Goal: Task Accomplishment & Management: Manage account settings

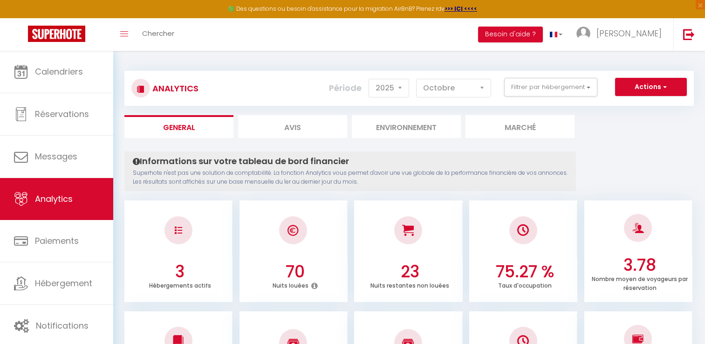
select select "2025"
select select "10"
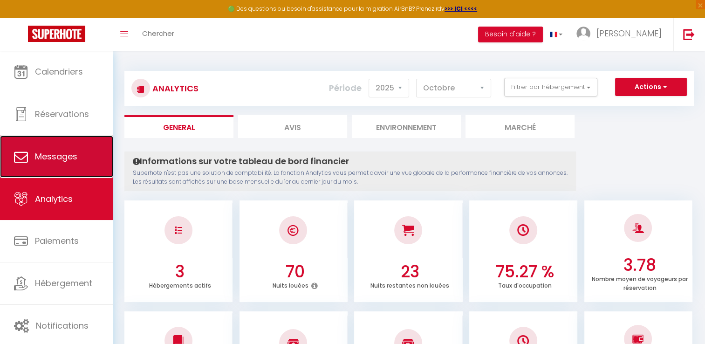
click at [74, 147] on link "Messages" at bounding box center [56, 157] width 113 height 42
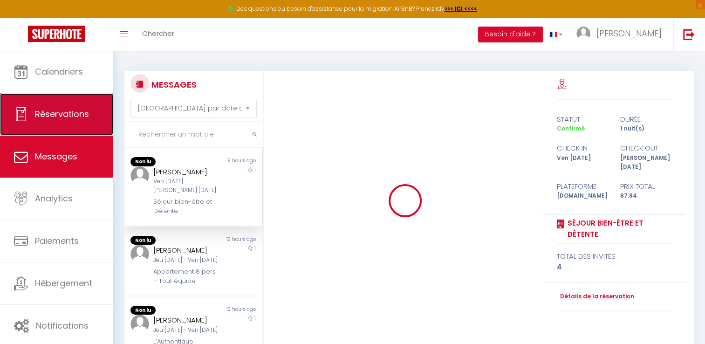
click at [75, 96] on link "Réservations" at bounding box center [56, 114] width 113 height 42
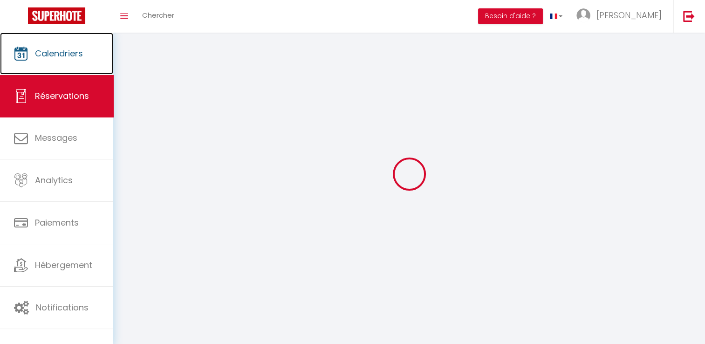
click at [75, 72] on link "Calendriers" at bounding box center [56, 54] width 113 height 42
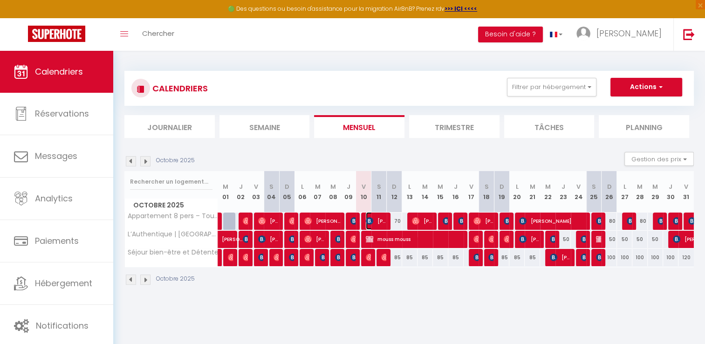
click at [381, 222] on span "[PERSON_NAME]" at bounding box center [376, 221] width 21 height 18
select select "OK"
select select "KO"
select select "1"
select select "0"
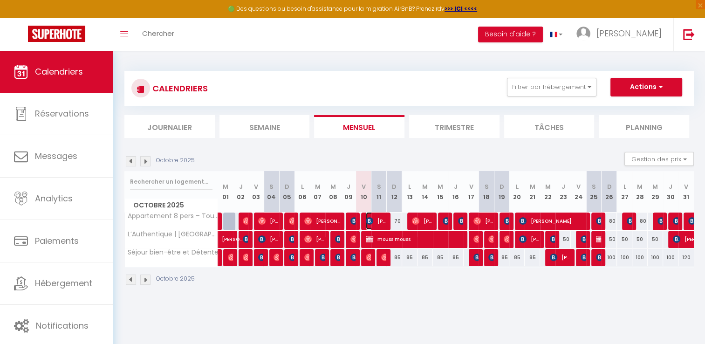
select select "1"
select select
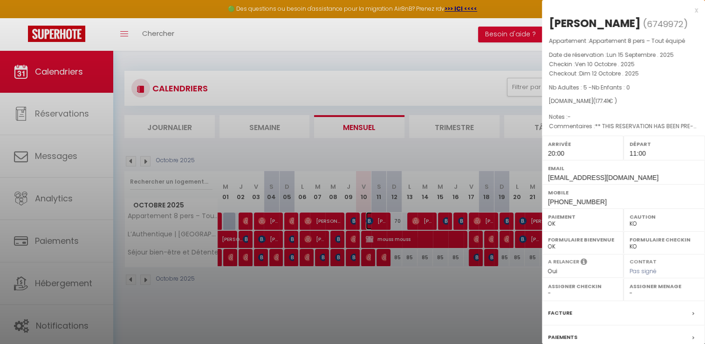
select select "50889"
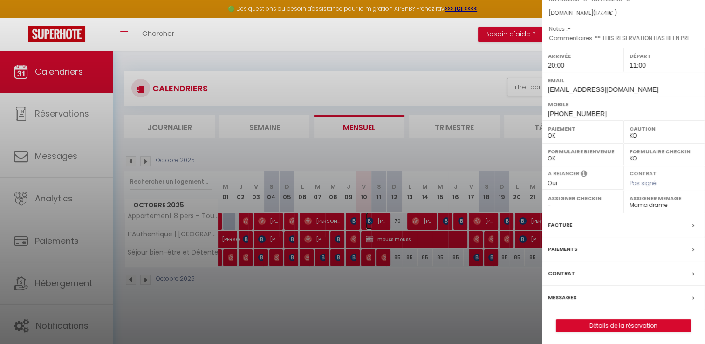
scroll to position [89, 0]
click at [587, 325] on link "Détails de la réservation" at bounding box center [624, 325] width 134 height 12
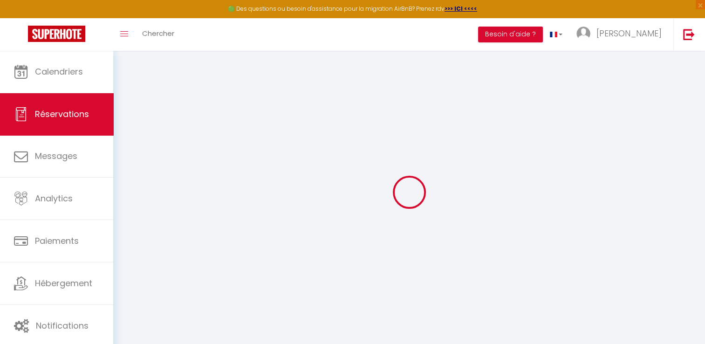
select select
checkbox input "false"
select select
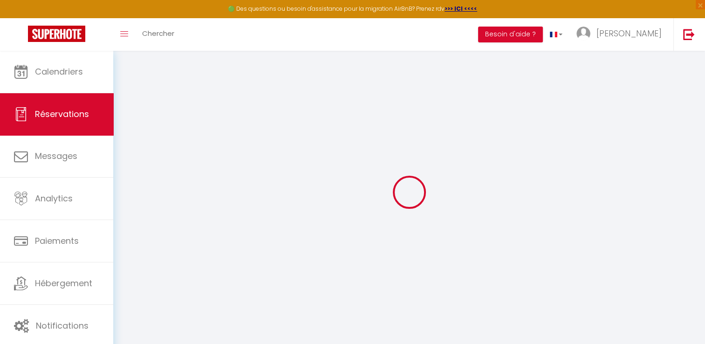
checkbox input "false"
type textarea "** THIS RESERVATION HAS BEEN PRE-PAID ** BOOKING NOTE : Payment charge is EUR 2…"
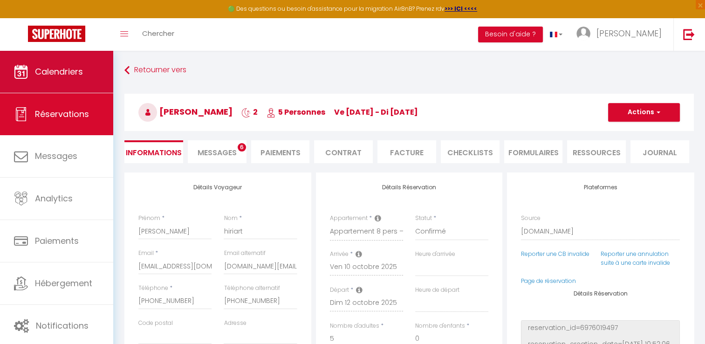
type input "7.71"
select select
checkbox input "false"
select select "20:00"
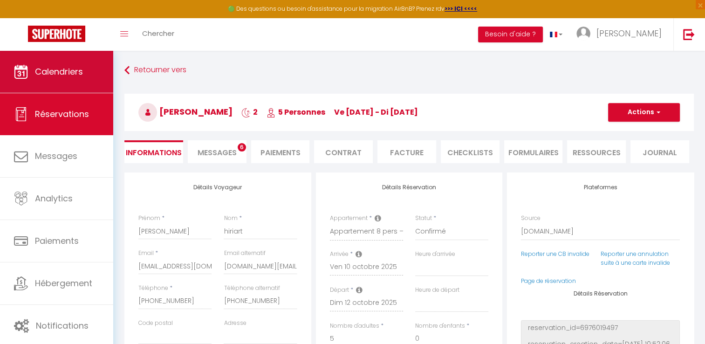
select select "11:00"
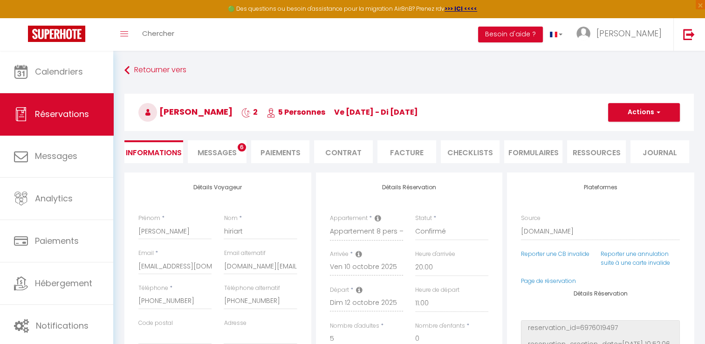
click at [243, 156] on li "Messages 6" at bounding box center [217, 151] width 59 height 23
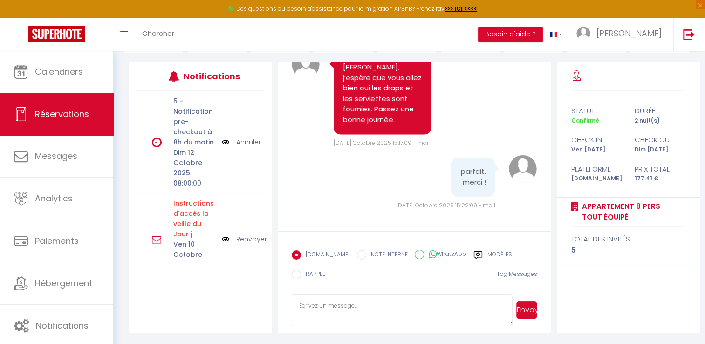
scroll to position [1373, 0]
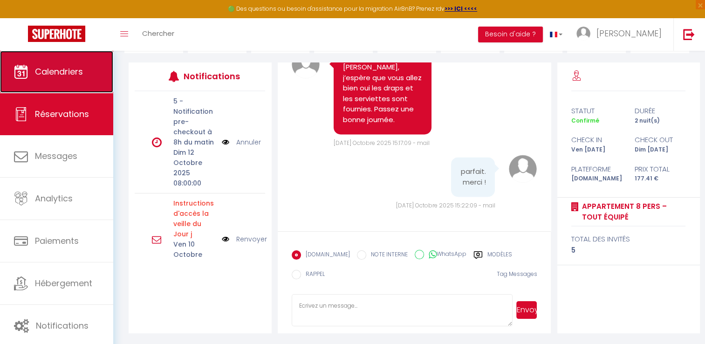
click at [55, 81] on link "Calendriers" at bounding box center [56, 72] width 113 height 42
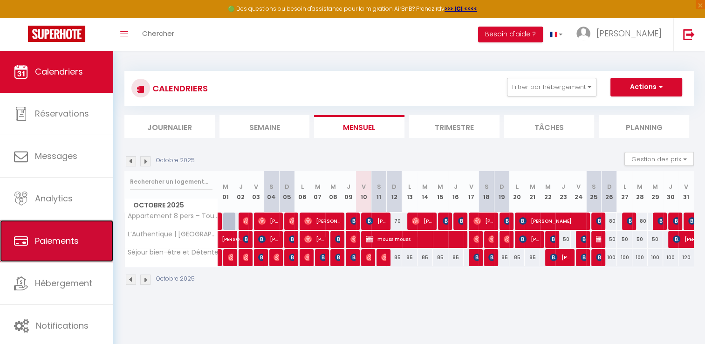
click at [80, 238] on link "Paiements" at bounding box center [56, 241] width 113 height 42
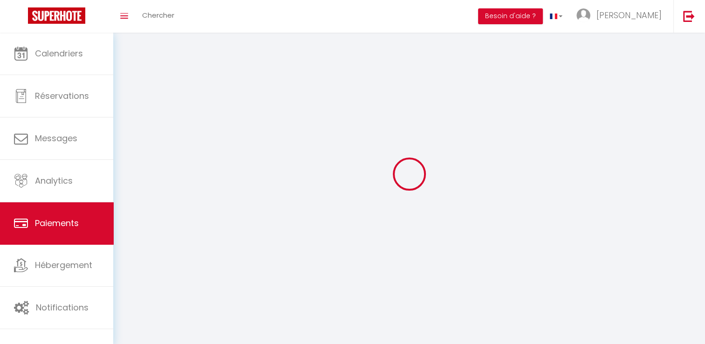
select select "2"
select select "0"
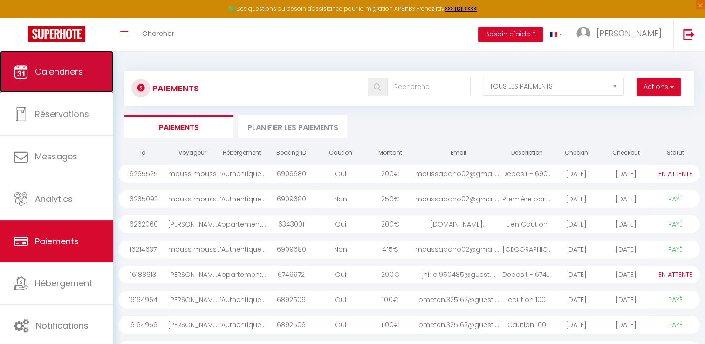
click at [73, 57] on link "Calendriers" at bounding box center [56, 72] width 113 height 42
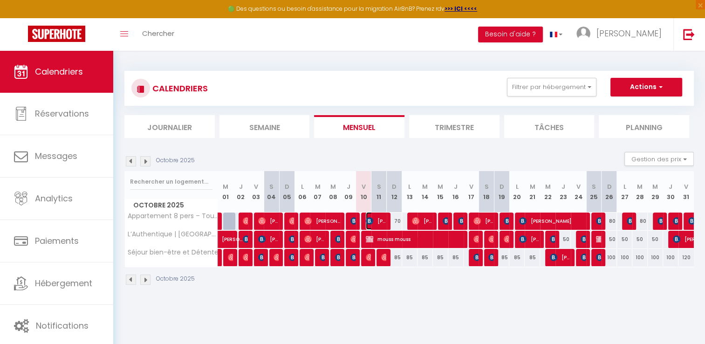
click at [379, 223] on span "[PERSON_NAME]" at bounding box center [376, 221] width 21 height 18
select select "OK"
select select "KO"
select select "1"
select select "0"
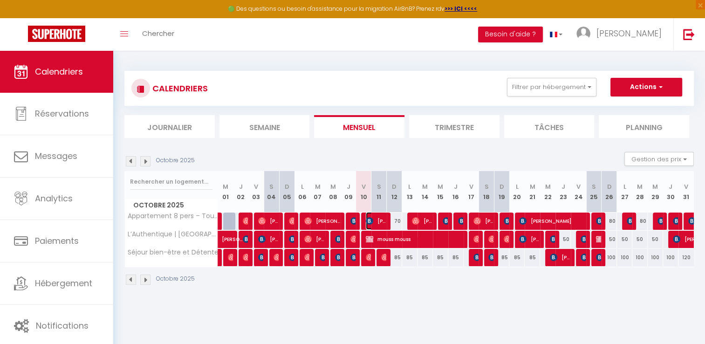
select select "1"
select select
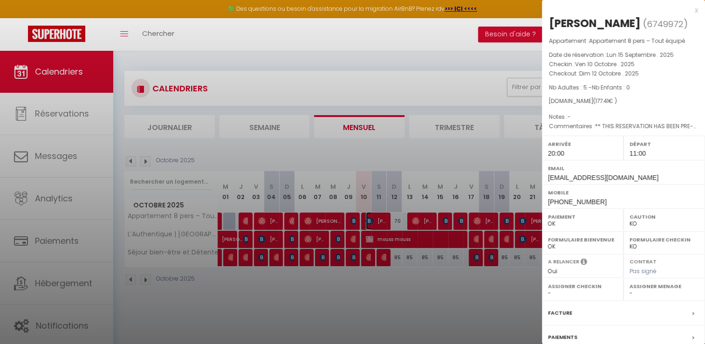
select select "50889"
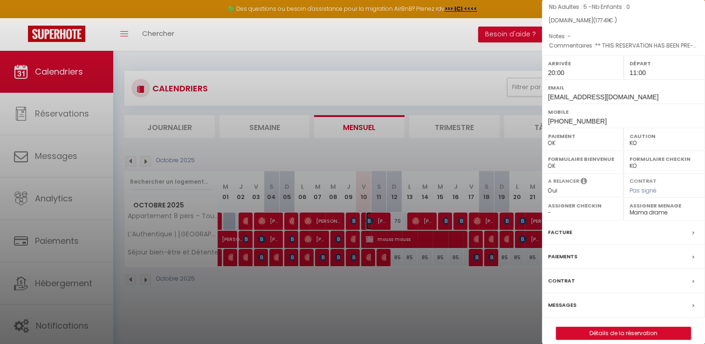
scroll to position [89, 0]
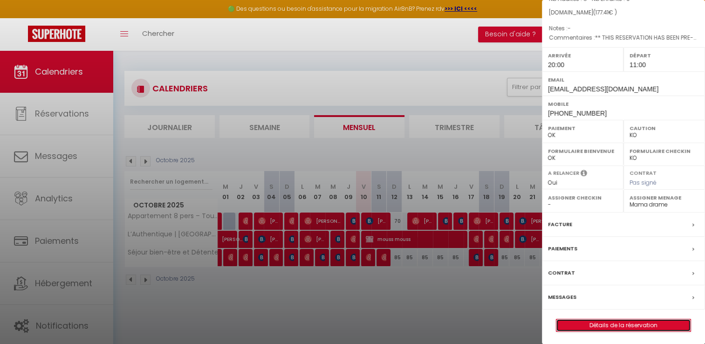
click at [590, 323] on link "Détails de la réservation" at bounding box center [624, 325] width 134 height 12
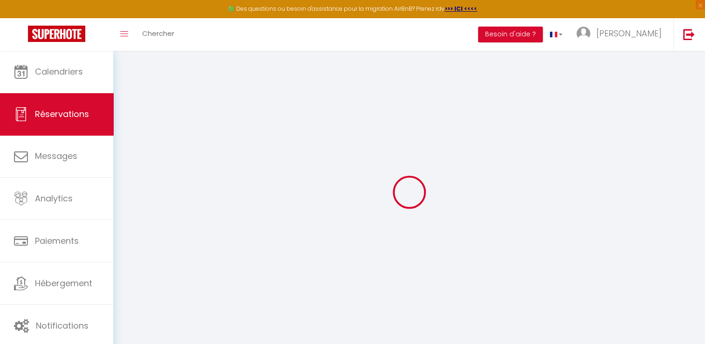
select select
checkbox input "false"
select select
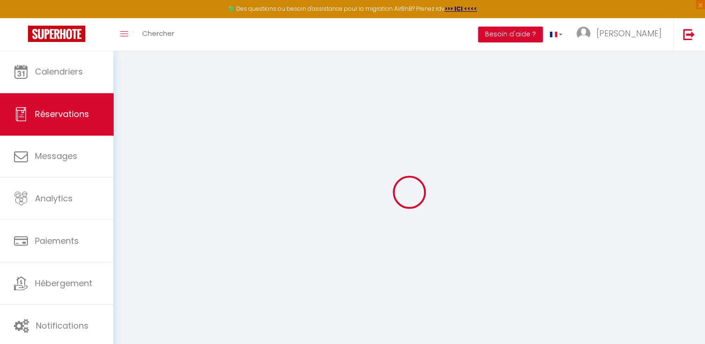
checkbox input "false"
type textarea "** THIS RESERVATION HAS BEEN PRE-PAID ** BOOKING NOTE : Payment charge is EUR 2…"
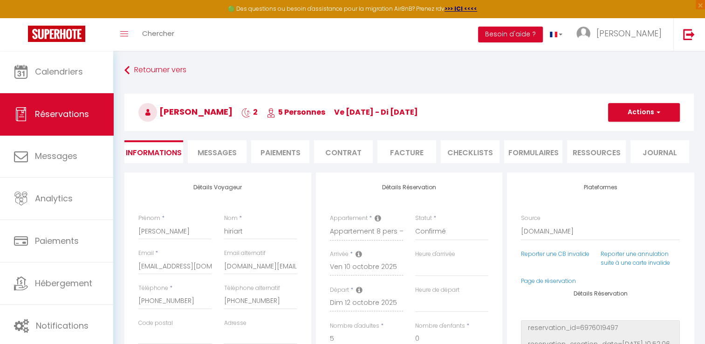
type input "7.71"
select select
checkbox input "false"
select select "20:00"
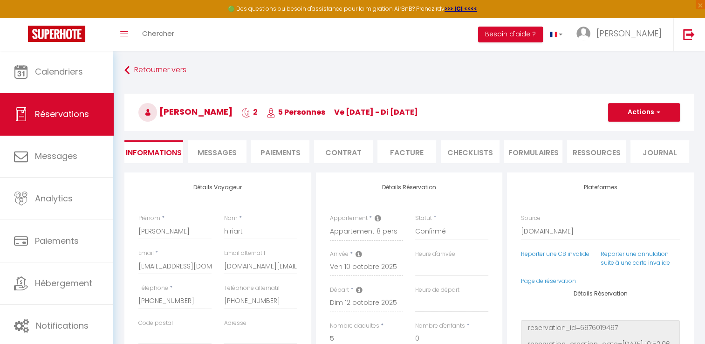
select select "11:00"
click at [261, 151] on li "Paiements" at bounding box center [280, 151] width 59 height 23
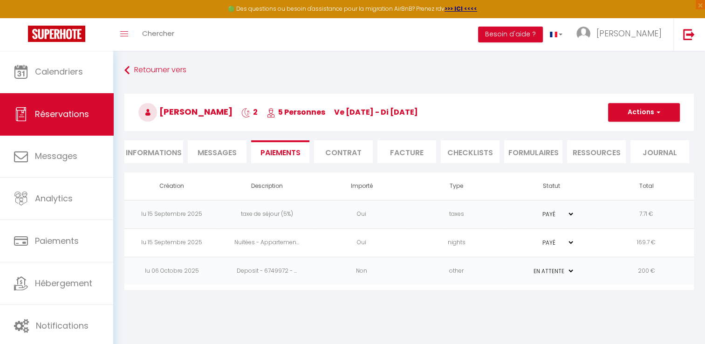
click at [158, 152] on li "Informations" at bounding box center [153, 151] width 59 height 23
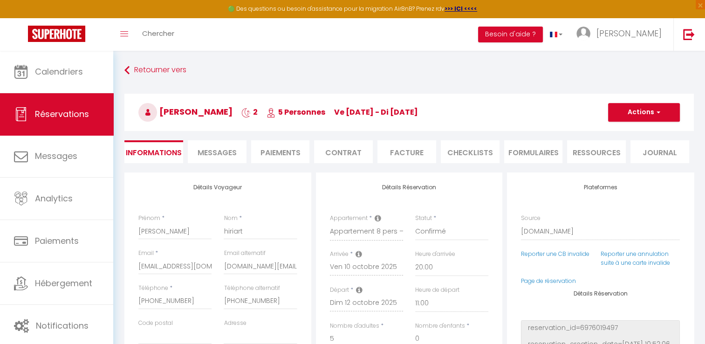
click at [206, 153] on span "Messages" at bounding box center [217, 152] width 39 height 11
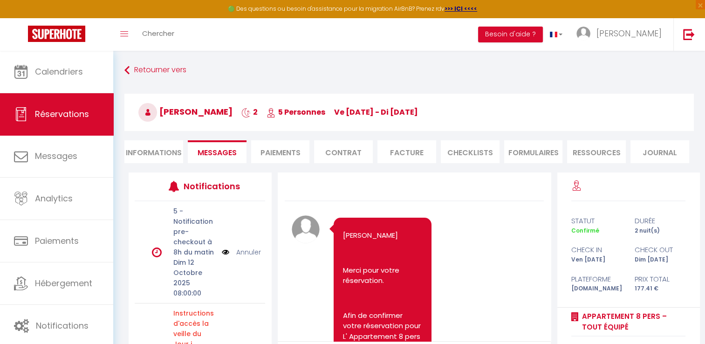
click at [276, 149] on li "Paiements" at bounding box center [280, 151] width 59 height 23
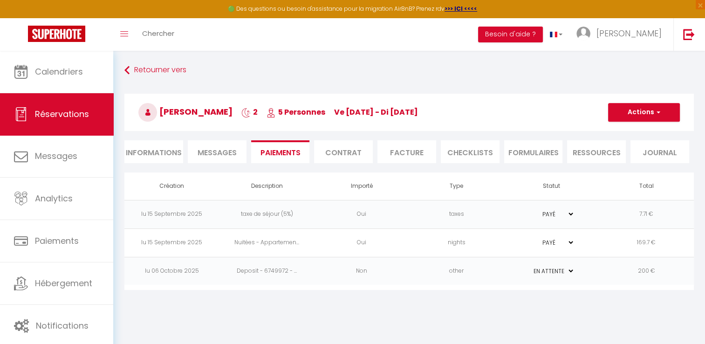
click at [210, 150] on span "Messages" at bounding box center [217, 152] width 39 height 11
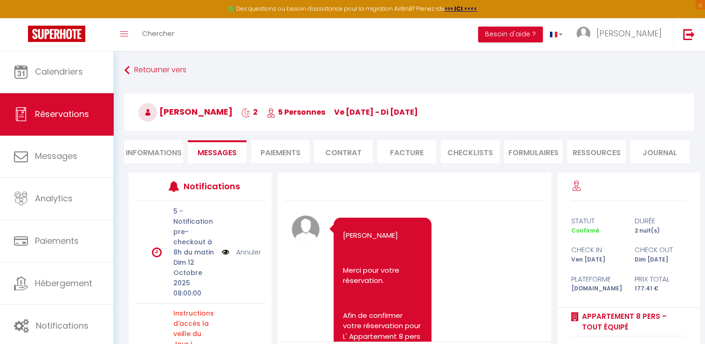
click at [161, 157] on li "Informations" at bounding box center [153, 151] width 59 height 23
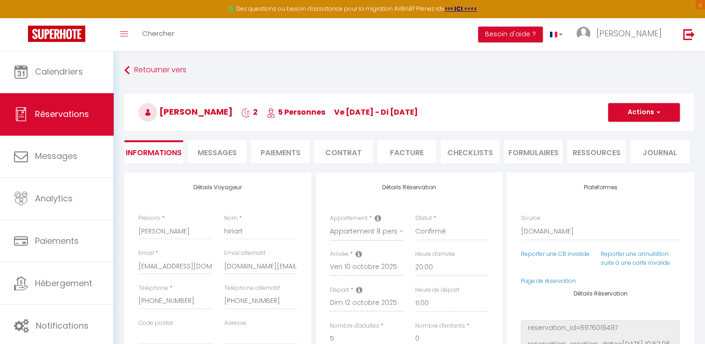
checkbox input "false"
click at [216, 152] on span "Messages" at bounding box center [217, 152] width 39 height 11
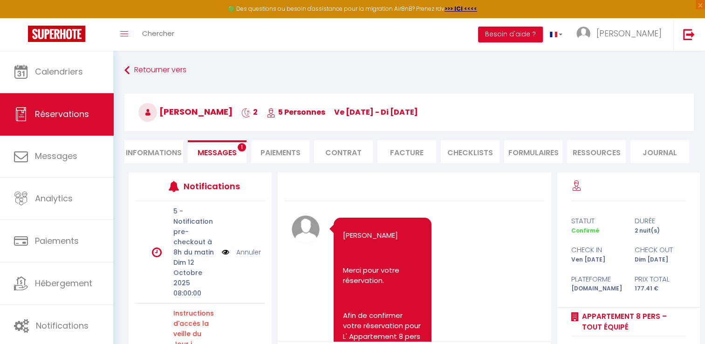
scroll to position [1373, 0]
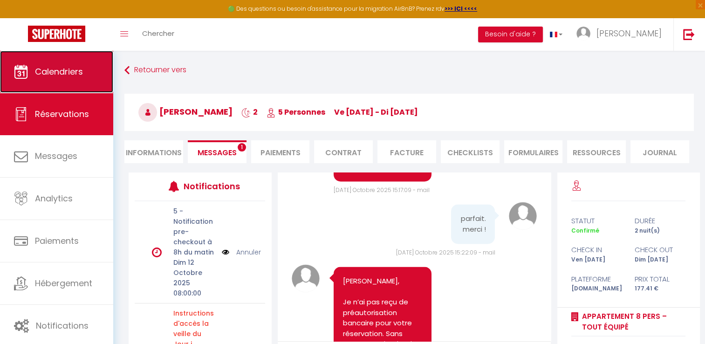
click at [43, 71] on span "Calendriers" at bounding box center [59, 72] width 48 height 12
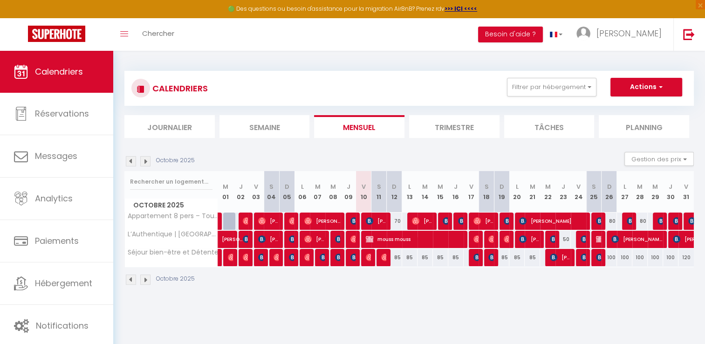
click at [398, 223] on div "70" at bounding box center [394, 221] width 15 height 17
type input "70"
type input "Dim 12 Octobre 2025"
type input "Lun 13 Octobre 2025"
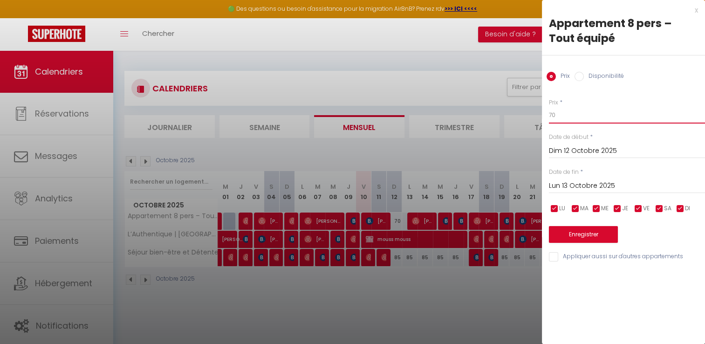
drag, startPoint x: 582, startPoint y: 118, endPoint x: 548, endPoint y: 115, distance: 34.1
click at [548, 115] on div "Prix * 70 Statut * Disponible Indisponible Date de début * Dim 12 Octobre 2025 …" at bounding box center [623, 175] width 163 height 176
type input "65"
click at [587, 238] on button "Enregistrer" at bounding box center [583, 234] width 69 height 17
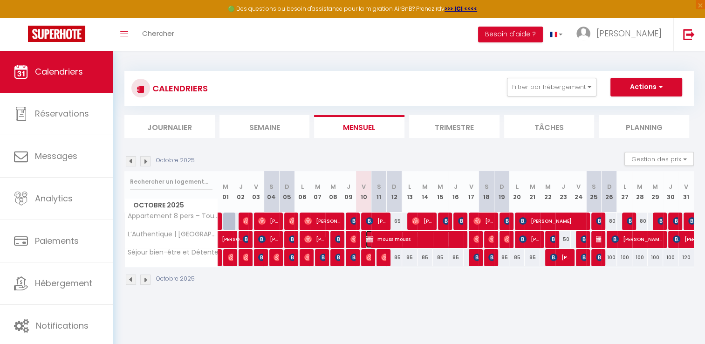
click at [375, 238] on span "mouss mouss" at bounding box center [414, 239] width 97 height 18
select select "OK"
select select "KO"
select select "1"
select select "0"
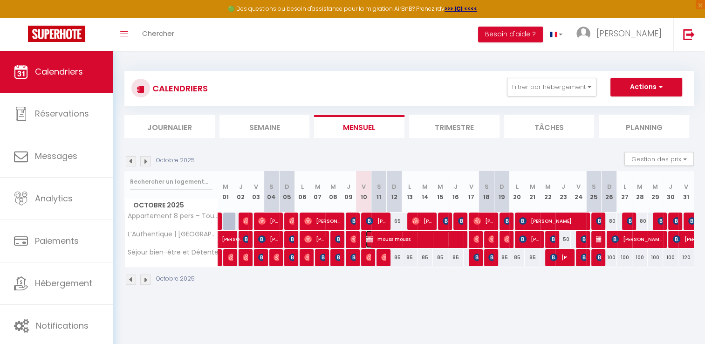
select select "1"
select select
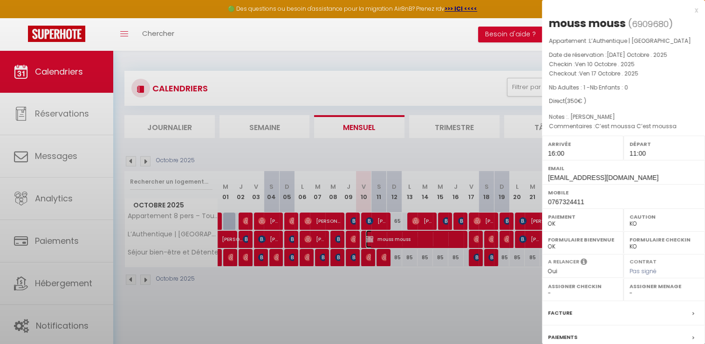
select select "50889"
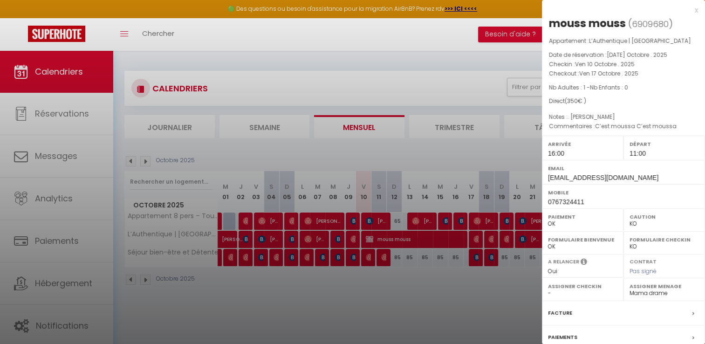
click at [29, 128] on div at bounding box center [352, 172] width 705 height 344
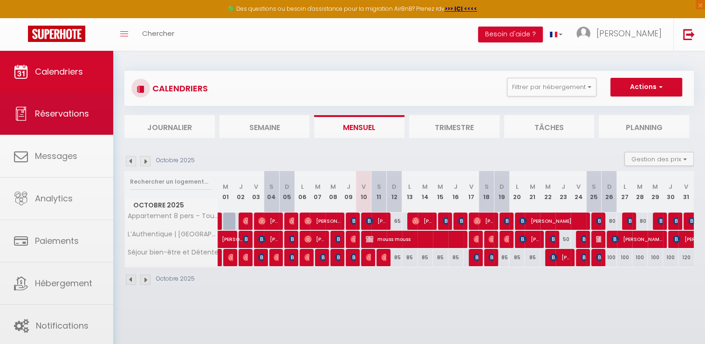
click at [51, 114] on body "🟢 Des questions ou besoin d'assistance pour la migration AirBnB? Prenez rdv >>>…" at bounding box center [352, 223] width 705 height 344
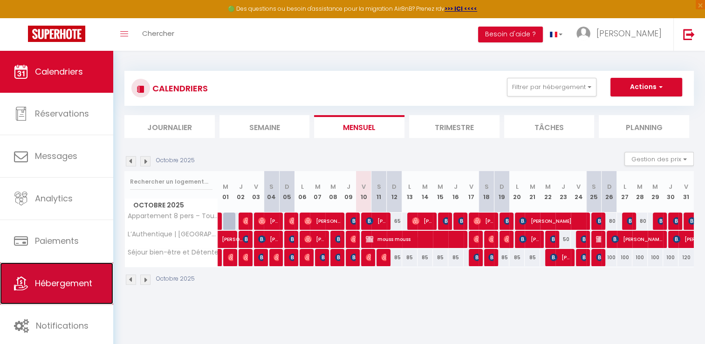
click at [73, 276] on link "Hébergement" at bounding box center [56, 283] width 113 height 42
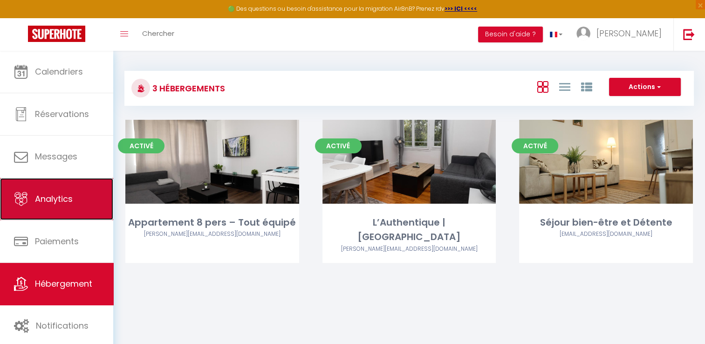
click at [71, 202] on span "Analytics" at bounding box center [54, 199] width 38 height 12
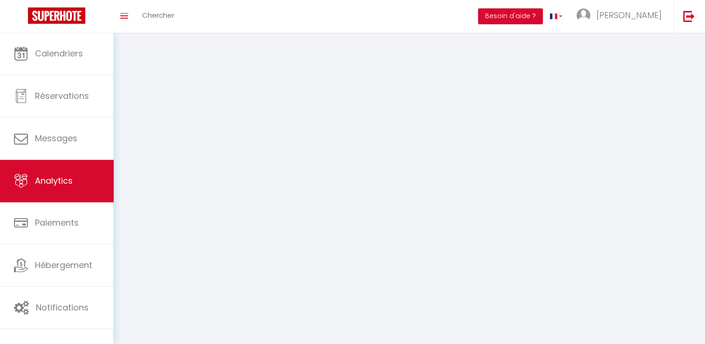
select select "2025"
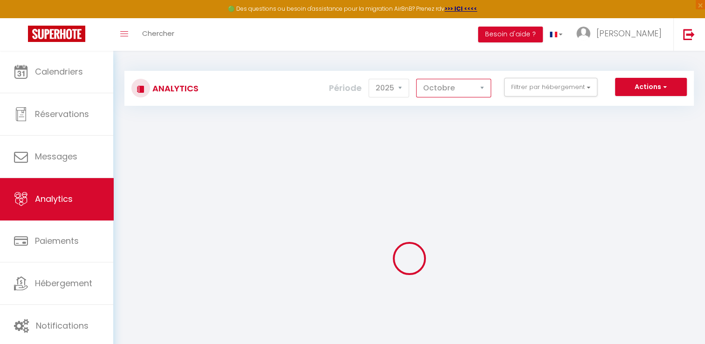
click at [442, 90] on select "[PERSON_NAME] Mars [PERSON_NAME] Juin Juillet Août Septembre Octobre Novembre D…" at bounding box center [453, 88] width 75 height 19
click at [417, 79] on select "[PERSON_NAME] Mars [PERSON_NAME] Juin Juillet Août Septembre Octobre Novembre D…" at bounding box center [453, 88] width 75 height 19
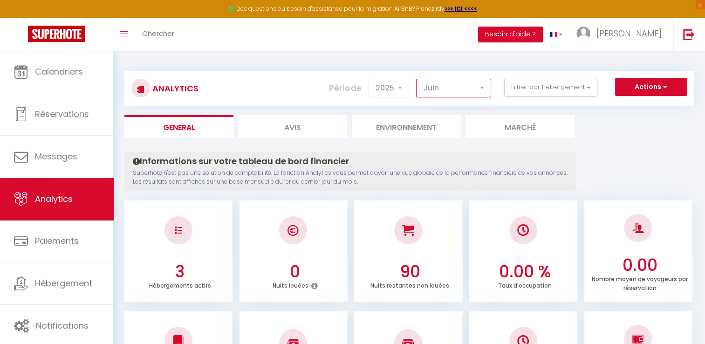
drag, startPoint x: 433, startPoint y: 87, endPoint x: 435, endPoint y: 91, distance: 5.2
click at [433, 87] on select "[PERSON_NAME] Mars [PERSON_NAME] Juin Juillet Août Septembre Octobre Novembre D…" at bounding box center [453, 88] width 75 height 19
select select "10"
click at [417, 79] on select "[PERSON_NAME] Mars [PERSON_NAME] Juin Juillet Août Septembre Octobre Novembre D…" at bounding box center [453, 88] width 75 height 19
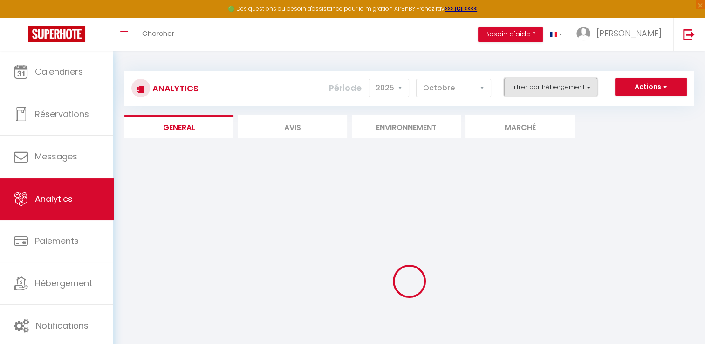
drag, startPoint x: 531, startPoint y: 86, endPoint x: 526, endPoint y: 94, distance: 8.8
click at [530, 87] on button "Filtrer par hébergement" at bounding box center [550, 87] width 93 height 19
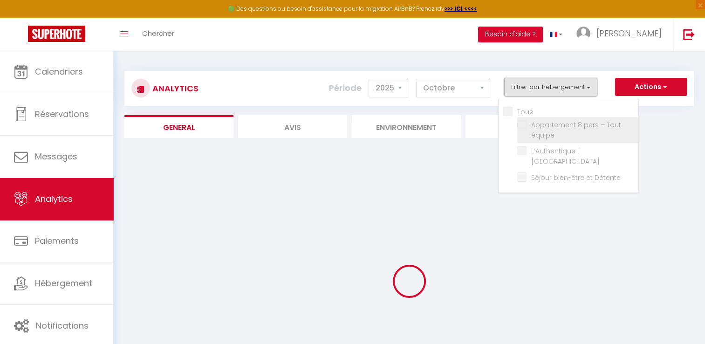
checkbox input "false"
checkbox équipé "false"
checkbox Centre "false"
checkbox Détente "false"
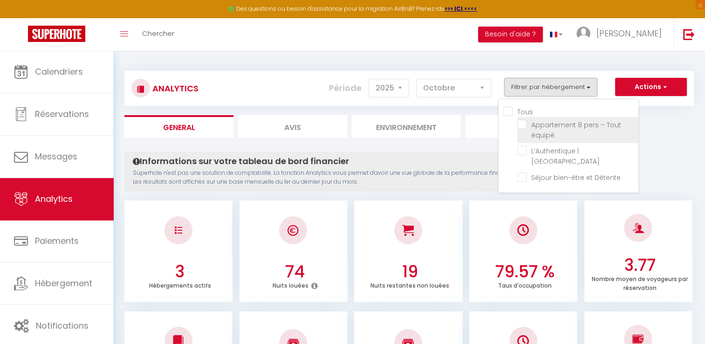
click at [531, 126] on équipé "checkbox" at bounding box center [578, 124] width 121 height 9
checkbox équipé "true"
checkbox Centre "false"
checkbox Détente "false"
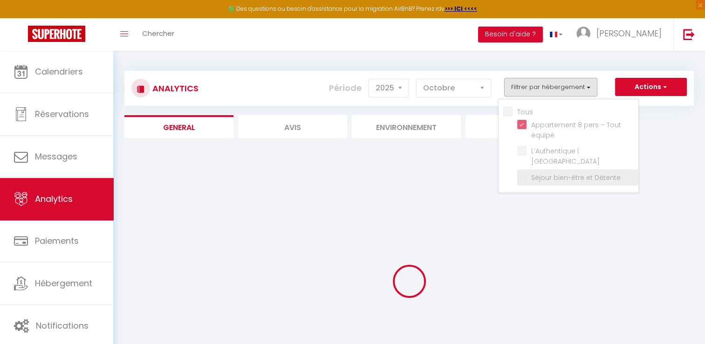
checkbox Centre "false"
checkbox Détente "false"
